Goal: Task Accomplishment & Management: Use online tool/utility

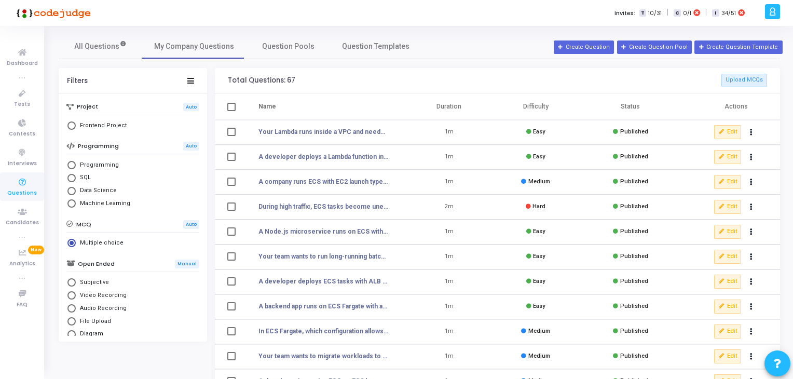
scroll to position [170, 0]
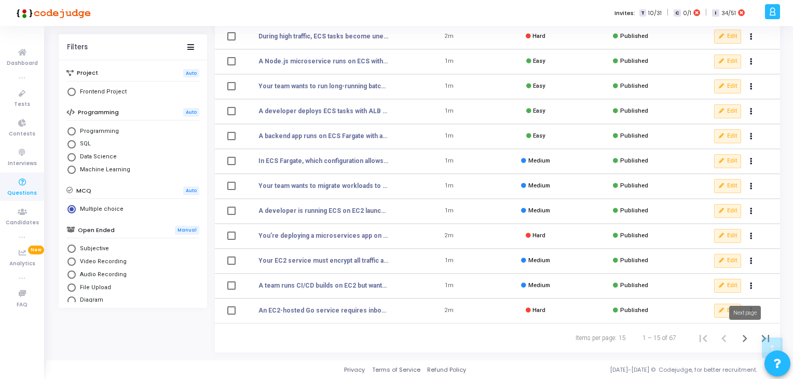
click at [740, 339] on icon "Next page" at bounding box center [744, 338] width 15 height 15
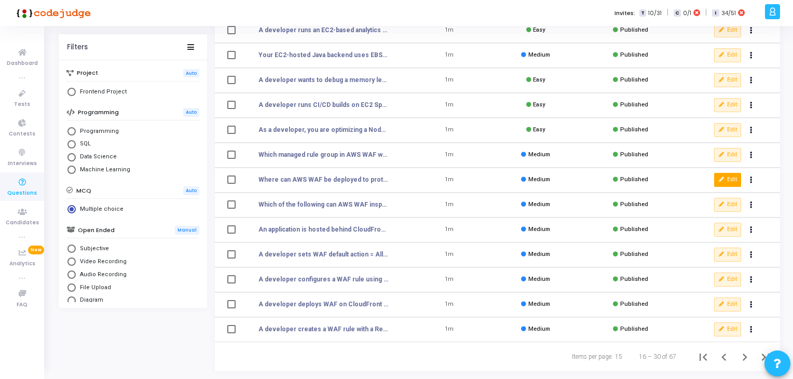
scroll to position [152, 0]
click at [630, 155] on span "Published" at bounding box center [634, 154] width 28 height 7
click at [723, 152] on icon at bounding box center [722, 155] width 6 height 6
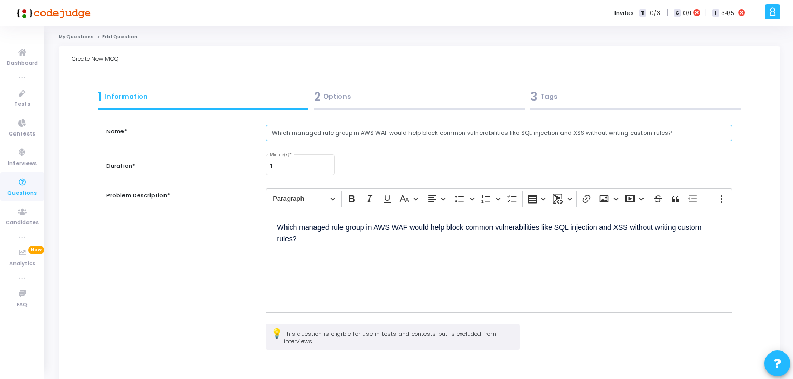
click at [405, 134] on input "Which managed rule group in AWS WAF would help block common vulnerabilities lik…" at bounding box center [499, 133] width 467 height 17
click at [381, 131] on input "Which managed rule group in AWS WAF would help block common vulnerabilities lik…" at bounding box center [499, 133] width 467 height 17
click at [359, 129] on input "Which managed rule group in AWS WAF would help block common vulnerabilities lik…" at bounding box center [499, 133] width 467 height 17
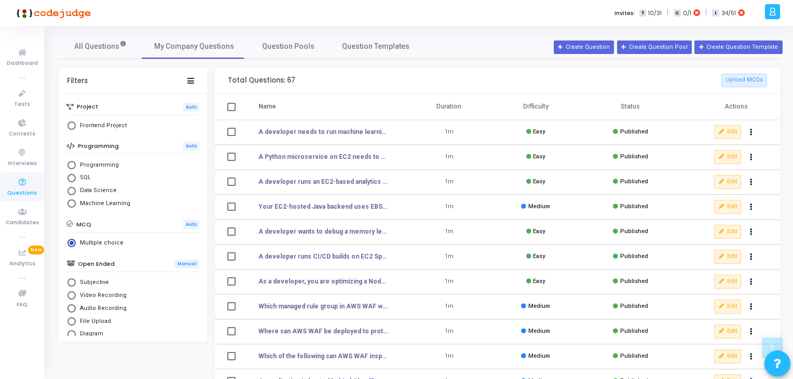
scroll to position [170, 0]
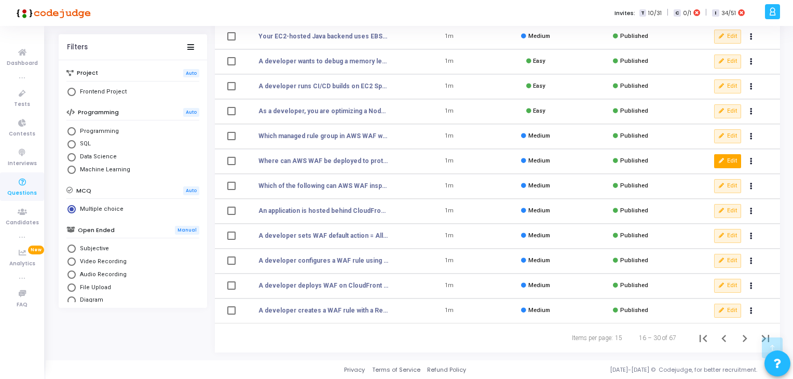
click at [723, 162] on icon at bounding box center [722, 161] width 6 height 6
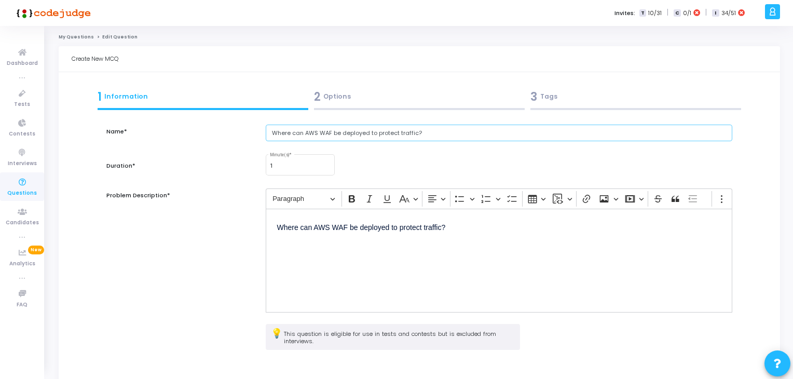
click at [295, 134] on input "Where can AWS WAF be deployed to protect traffic?" at bounding box center [499, 133] width 467 height 17
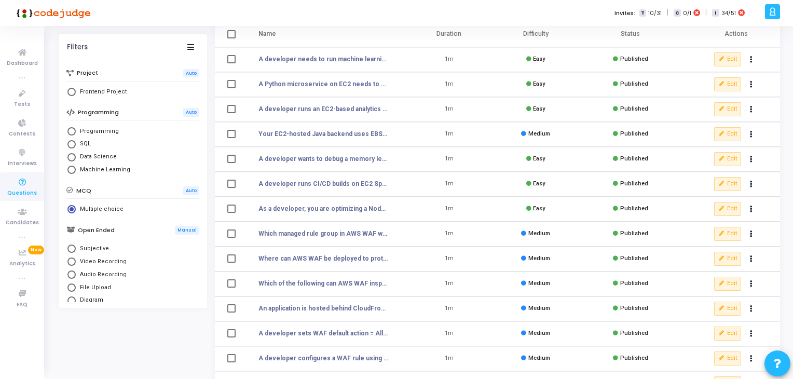
scroll to position [75, 0]
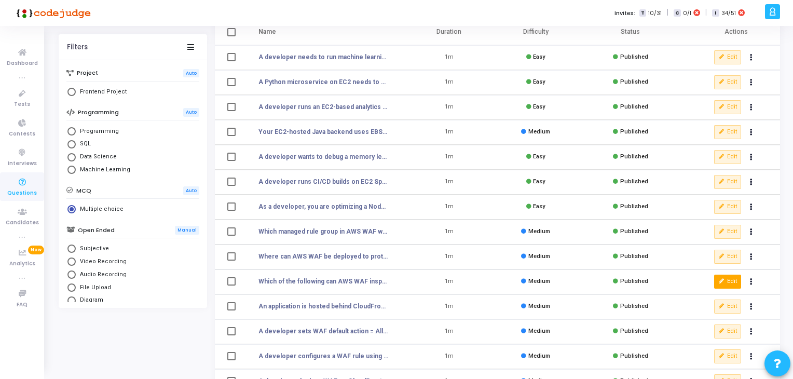
click at [726, 285] on button "Edit" at bounding box center [727, 280] width 27 height 13
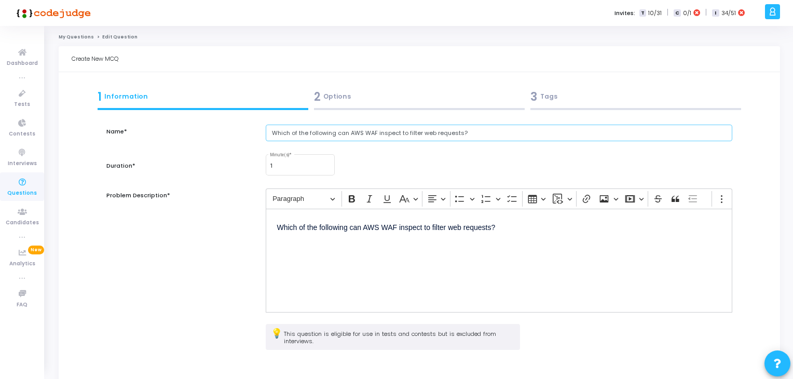
click at [295, 131] on input "Which of the following can AWS WAF inspect to filter web requests?" at bounding box center [499, 133] width 467 height 17
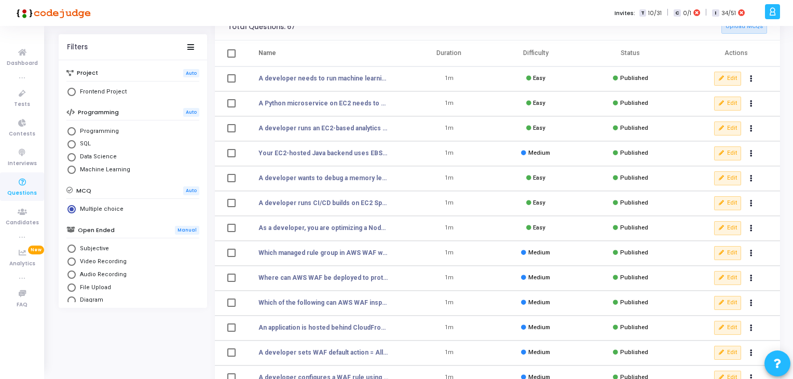
scroll to position [91, 0]
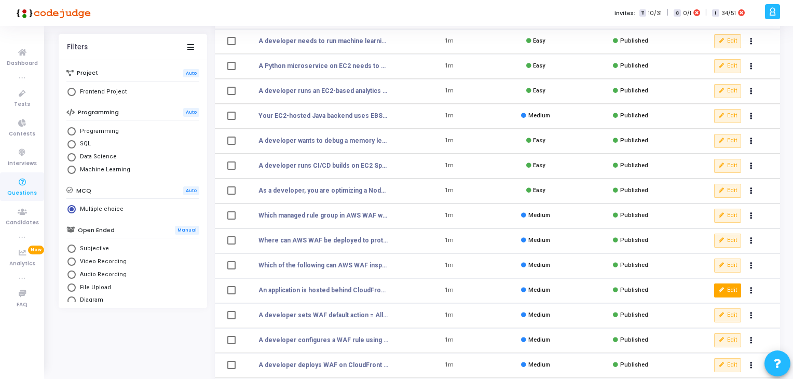
click at [731, 290] on button "Edit" at bounding box center [727, 289] width 27 height 13
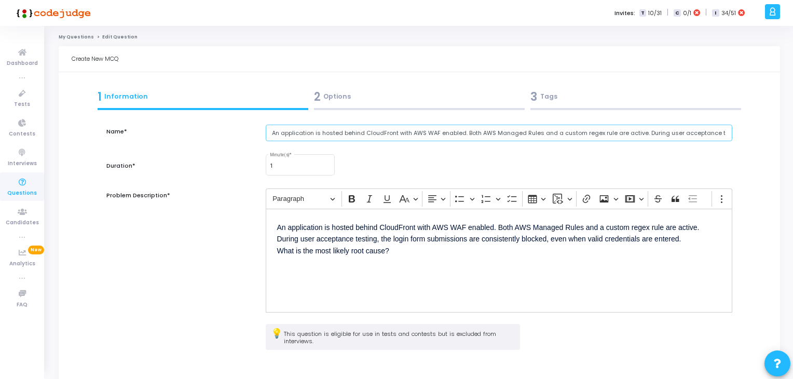
click at [282, 136] on input "An application is hosted behind CloudFront with AWS WAF enabled. Both AWS Manag…" at bounding box center [499, 133] width 467 height 17
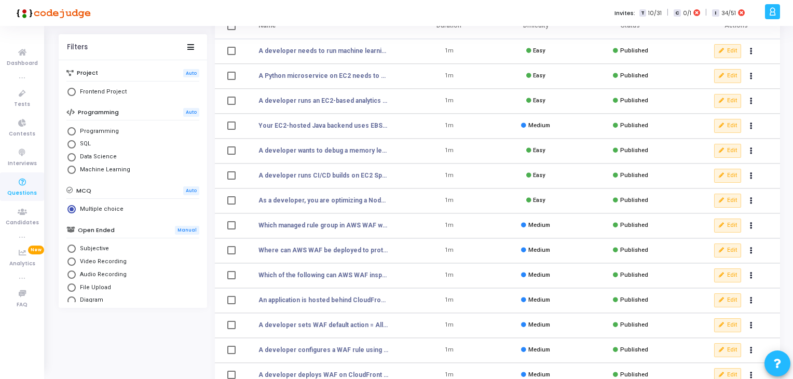
scroll to position [93, 0]
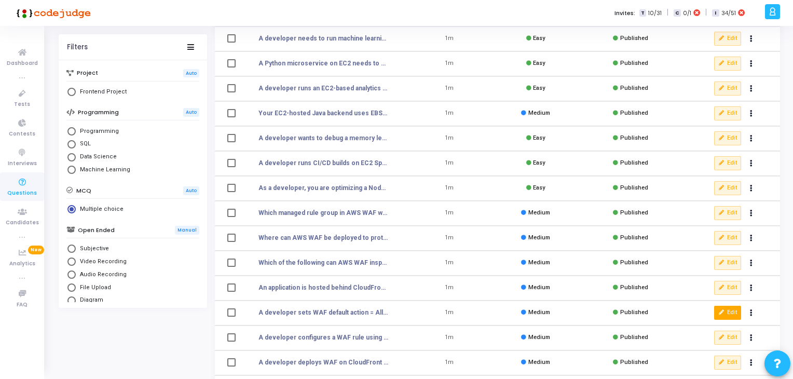
click at [727, 316] on button "Edit" at bounding box center [727, 312] width 27 height 13
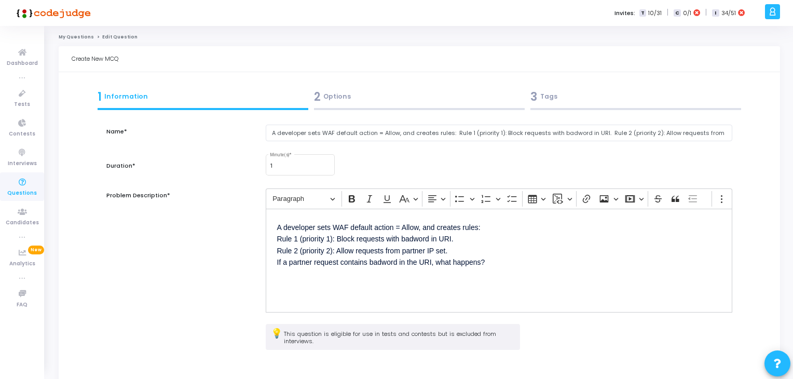
click at [345, 144] on div "A developer sets WAF default action = Allow, and creates rules: Rule 1 (priorit…" at bounding box center [498, 139] width 477 height 29
click at [329, 136] on input "A developer sets WAF default action = Allow, and creates rules: Rule 1 (priorit…" at bounding box center [499, 133] width 467 height 17
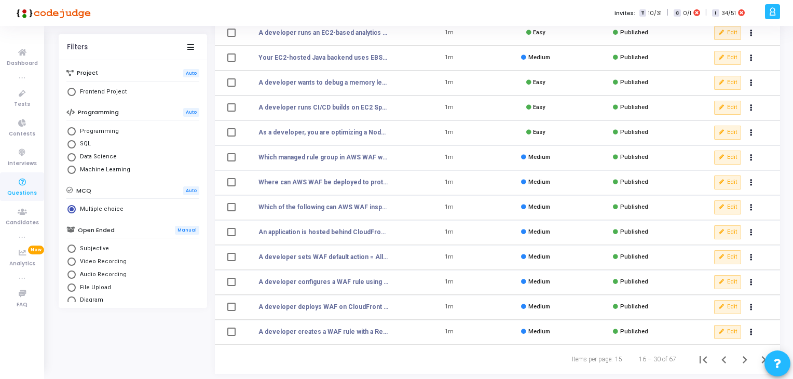
scroll to position [149, 0]
click at [722, 274] on div "Edit clear Unpublish delete Delete" at bounding box center [736, 281] width 44 height 15
click at [723, 275] on button "Edit" at bounding box center [727, 280] width 27 height 13
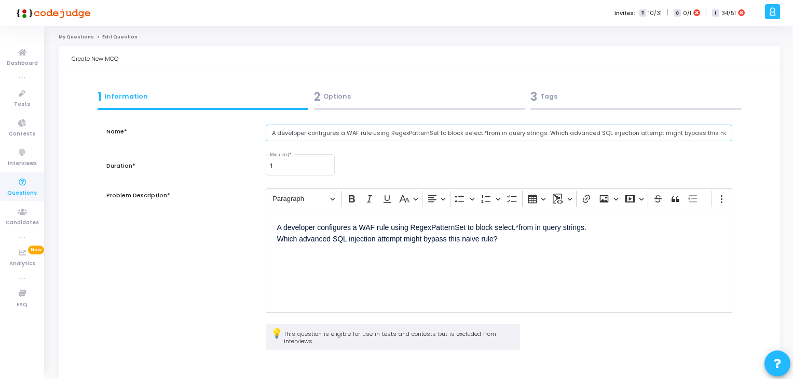
click at [313, 129] on input "A developer configures a WAF rule using RegexPatternSet to block select.*from i…" at bounding box center [499, 133] width 467 height 17
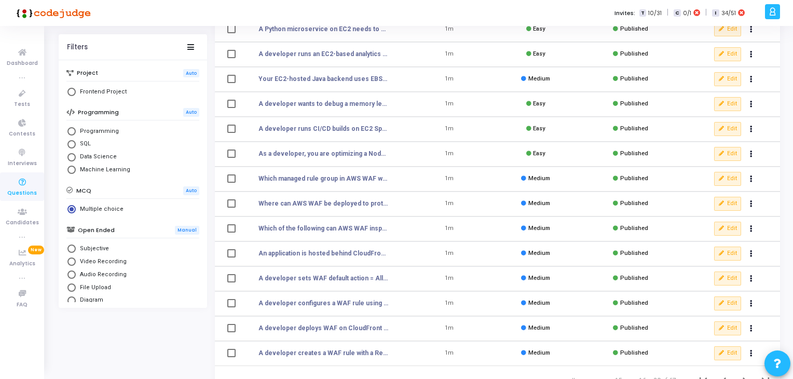
scroll to position [128, 0]
click at [722, 304] on icon at bounding box center [722, 303] width 6 height 6
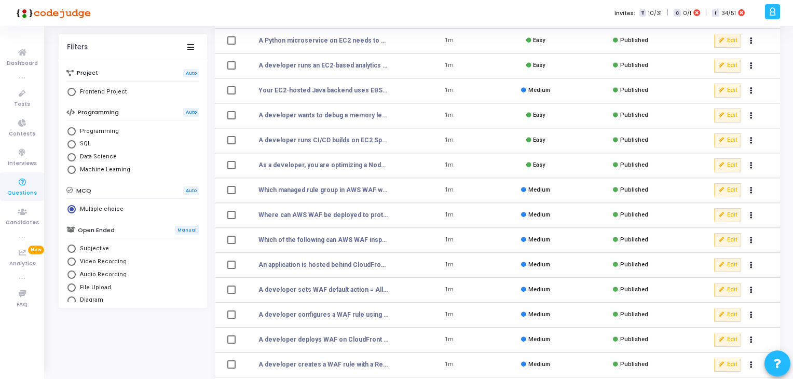
scroll to position [170, 0]
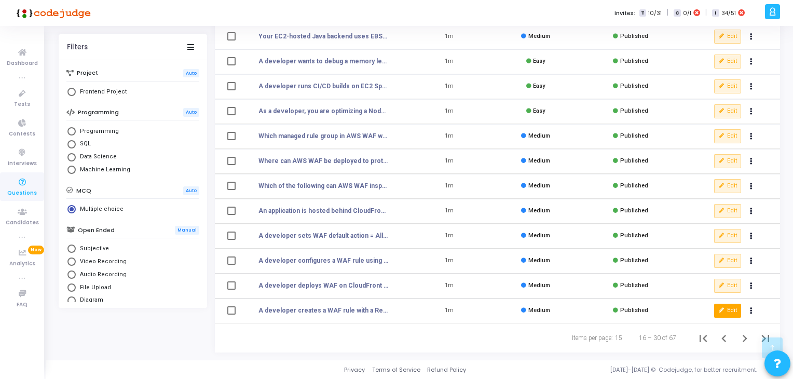
click at [724, 313] on icon at bounding box center [722, 311] width 6 height 6
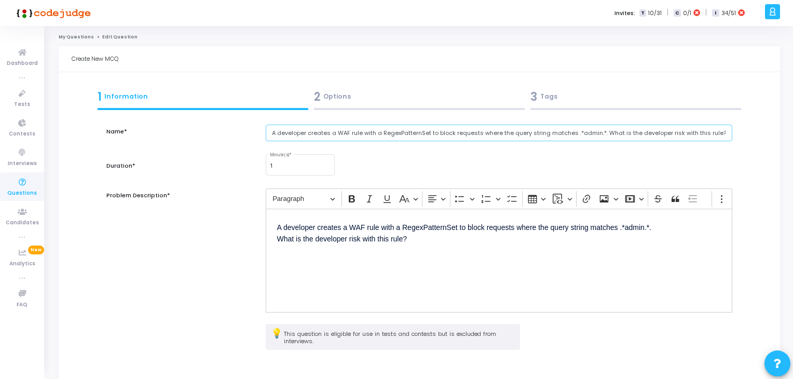
click at [294, 136] on input "A developer creates a WAF rule with a RegexPatternSet to block requests where t…" at bounding box center [499, 133] width 467 height 17
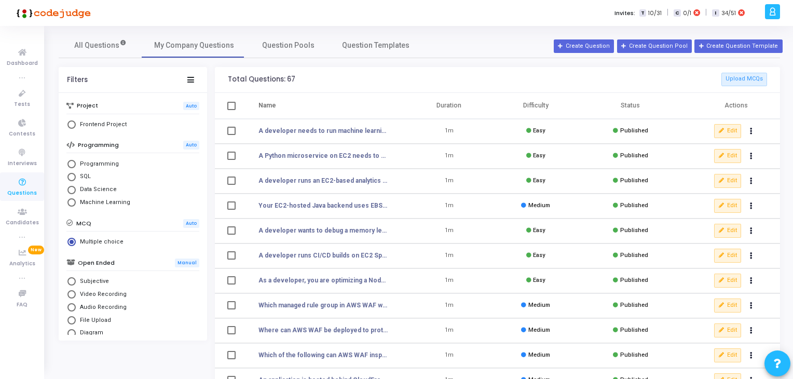
scroll to position [170, 0]
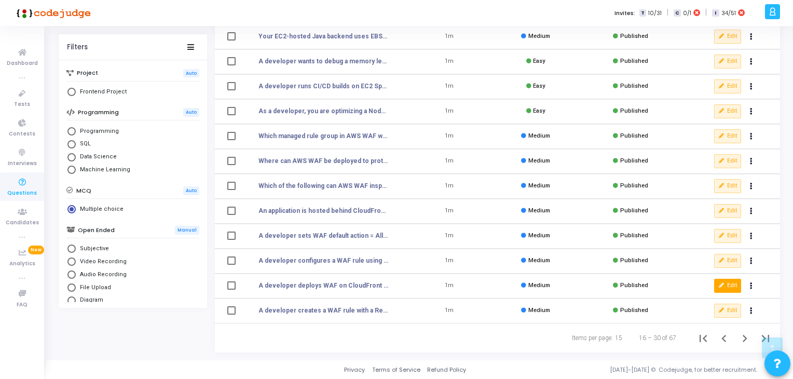
click at [720, 290] on button "Edit" at bounding box center [727, 285] width 27 height 13
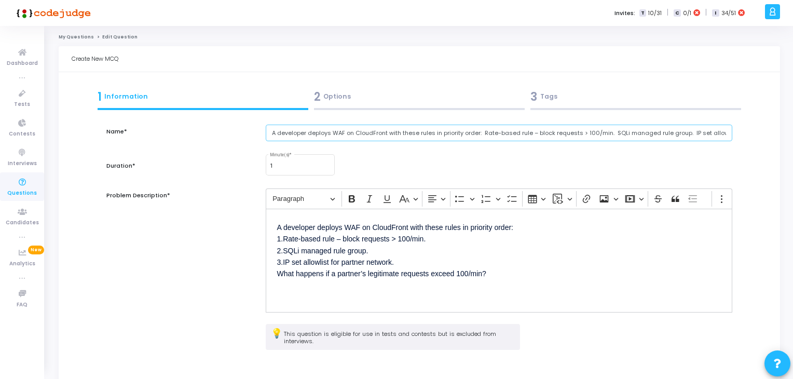
click at [329, 133] on input "A developer deploys WAF on CloudFront with these rules in priority order: Rate-…" at bounding box center [499, 133] width 467 height 17
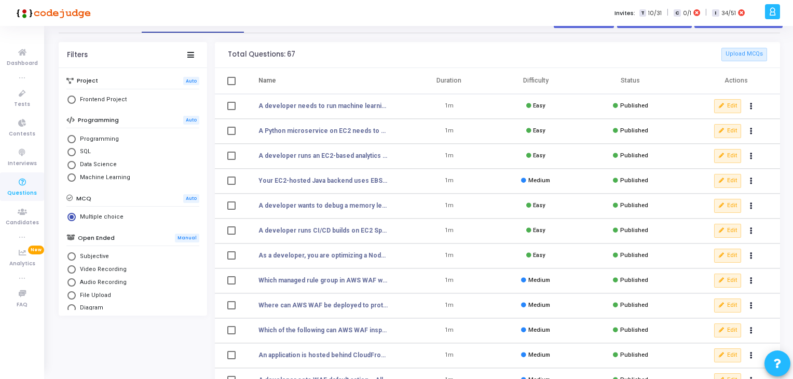
scroll to position [26, 0]
